Goal: Information Seeking & Learning: Learn about a topic

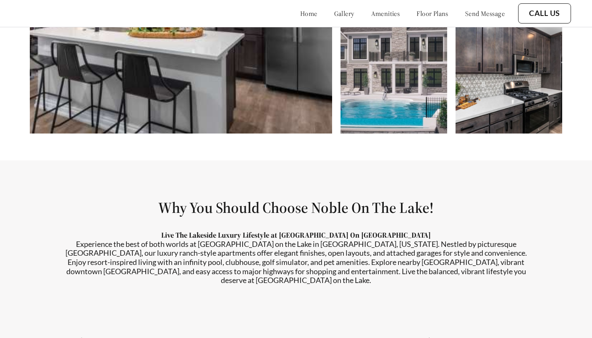
scroll to position [718, 0]
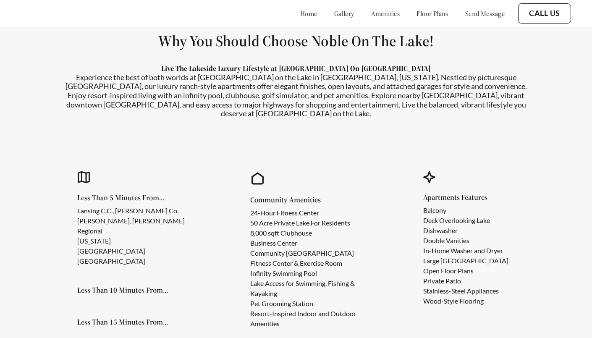
click at [0, 66] on section "Why You Should Choose Noble On The Lake! Live The Lakeside Luxury Lifestyle at …" at bounding box center [296, 189] width 592 height 391
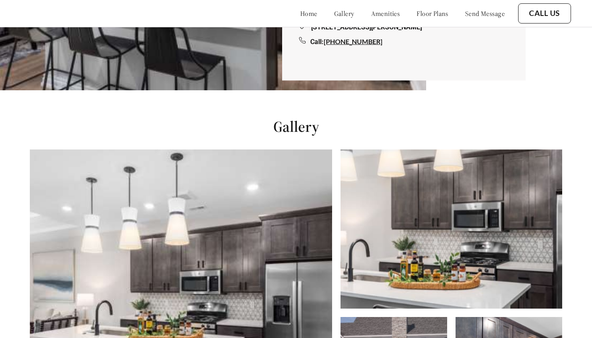
scroll to position [231, 0]
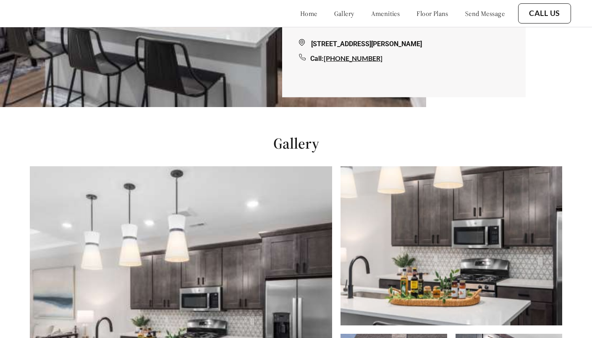
click at [417, 13] on link "floor plans" at bounding box center [433, 13] width 32 height 8
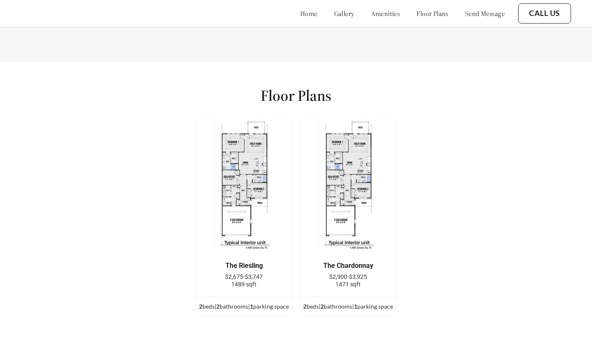
scroll to position [1092, 0]
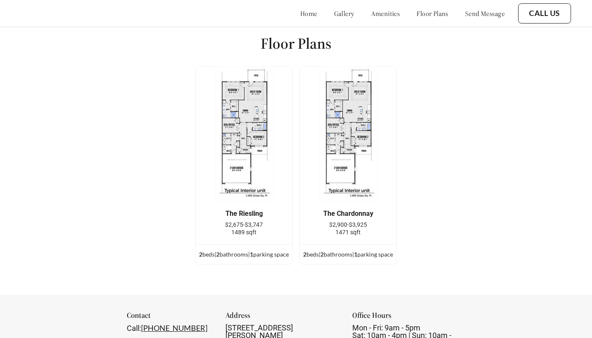
click at [35, 227] on div "Floor Plans The Riesling $2,675-$3,747 1489 sqft 2 bed s | 2 bathroom s | 1 par…" at bounding box center [296, 152] width 592 height 284
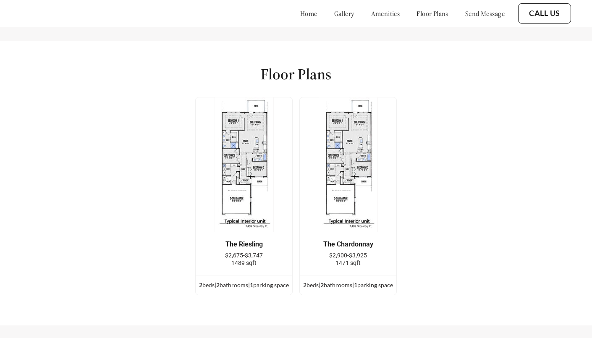
scroll to position [1058, 0]
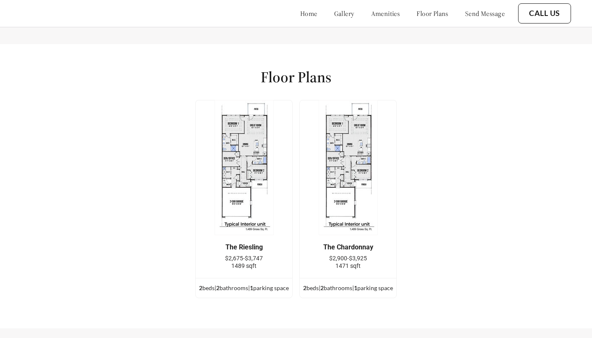
click at [282, 71] on h1 "Floor Plans" at bounding box center [296, 77] width 71 height 19
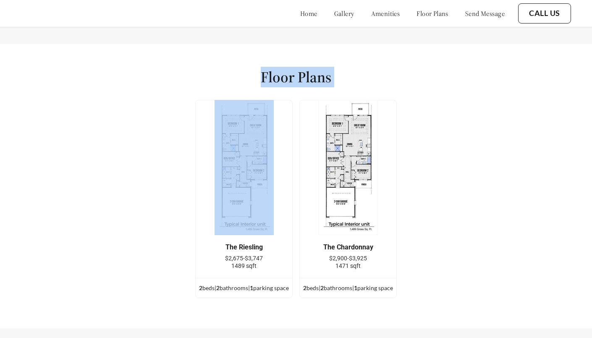
copy div "Floor Plans The Riesling $2,675-$3,747 1489 sqft 2 bed s | 2 bathroom s | 1 par…"
click at [220, 244] on div "The Riesling" at bounding box center [243, 248] width 71 height 8
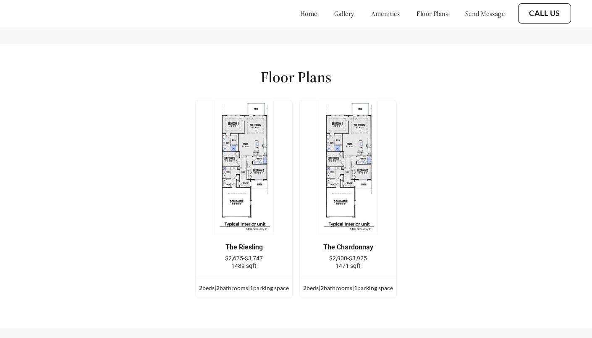
click at [220, 244] on div "The Riesling" at bounding box center [243, 248] width 71 height 8
copy div "The Riesling"
